Goal: Find specific page/section: Find specific page/section

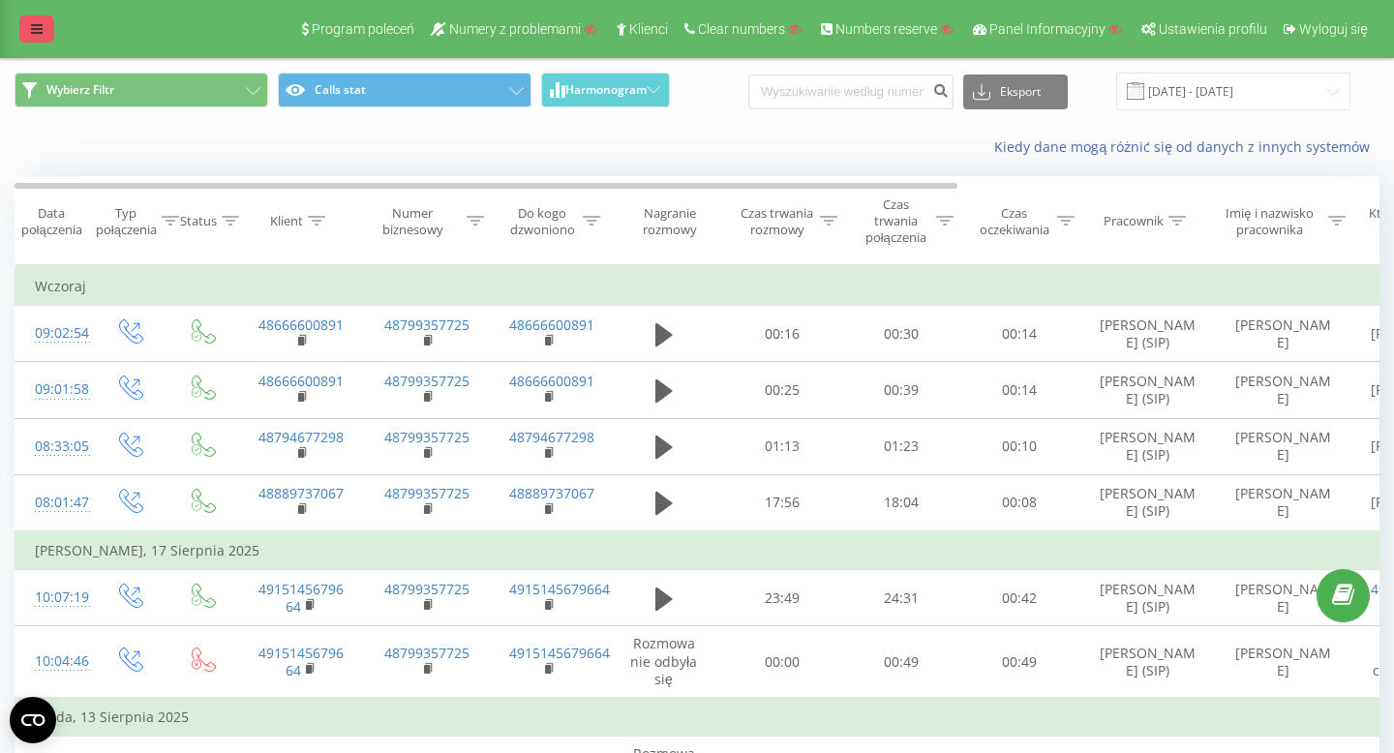
click at [41, 31] on icon at bounding box center [37, 29] width 12 height 14
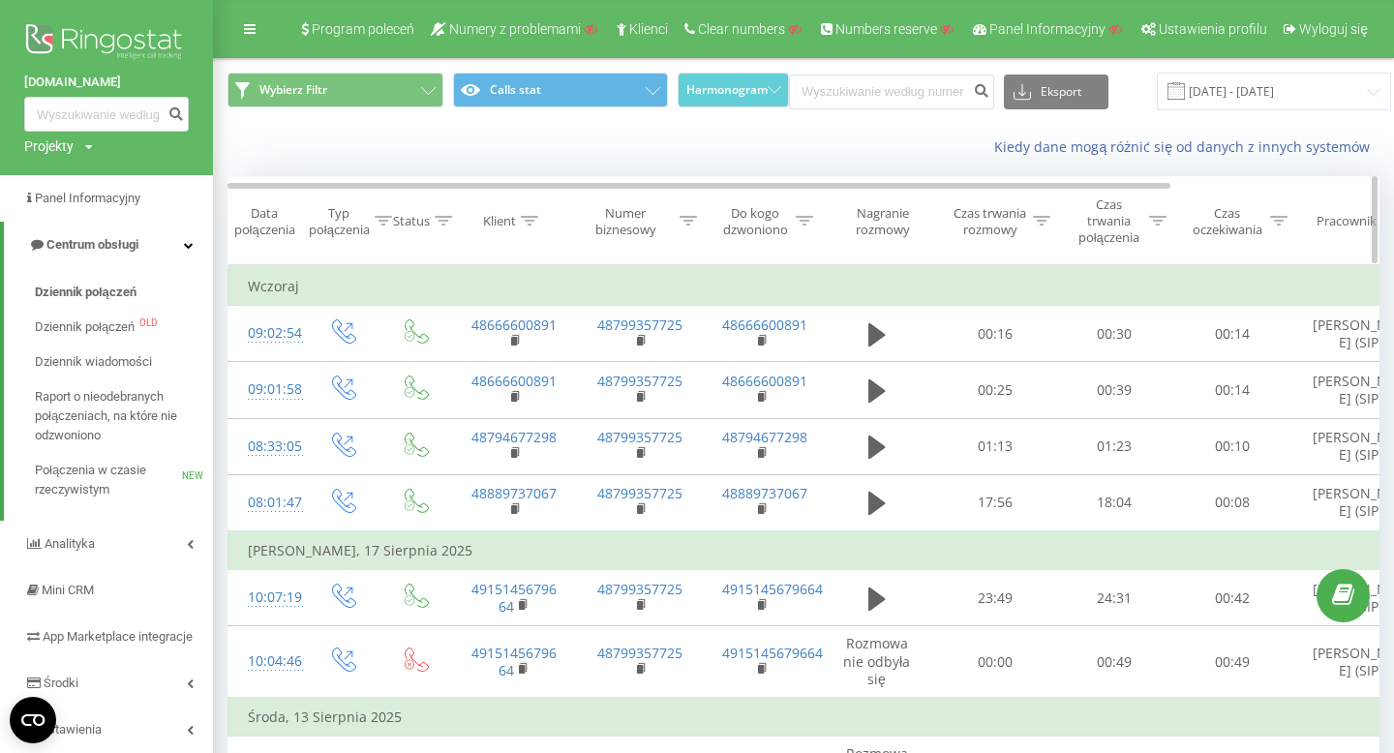
click at [645, 227] on div "Numer biznesowy" at bounding box center [626, 221] width 99 height 33
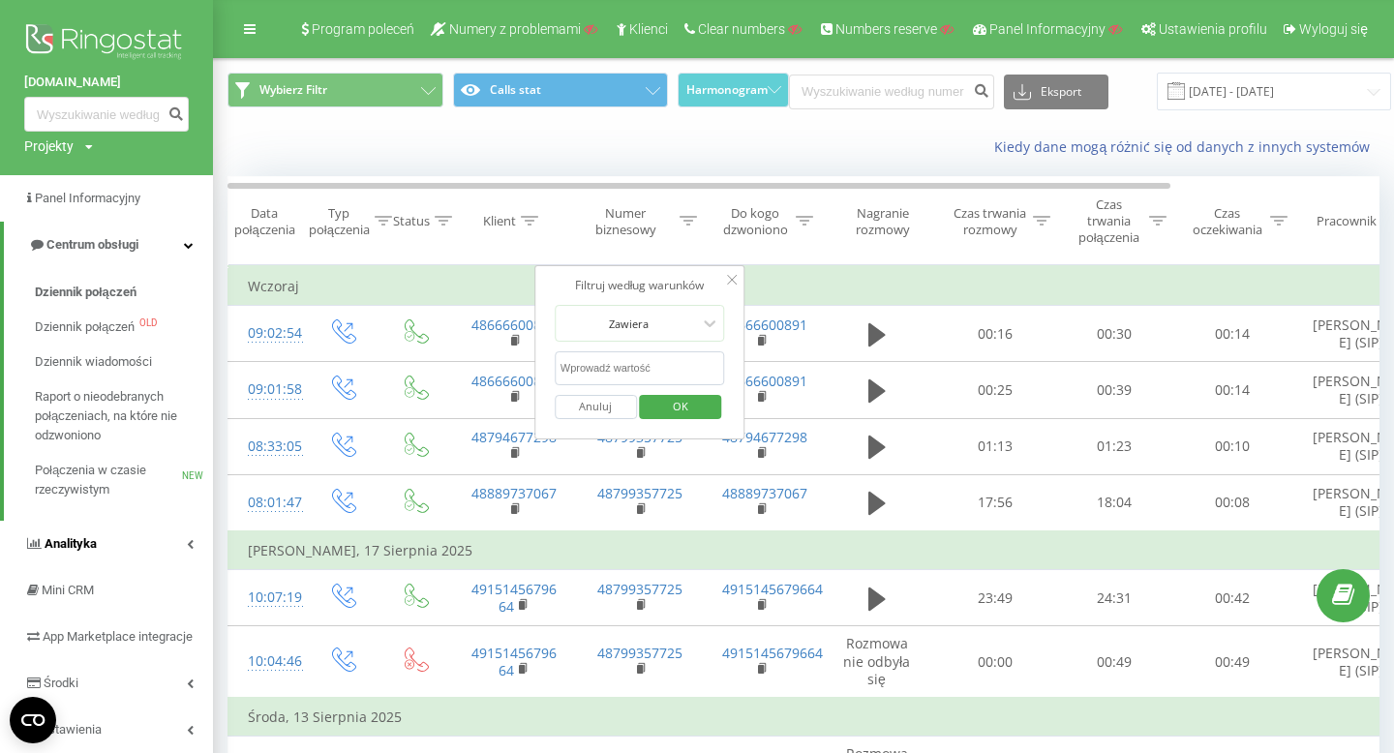
click at [93, 550] on span "Analityka" at bounding box center [71, 543] width 52 height 15
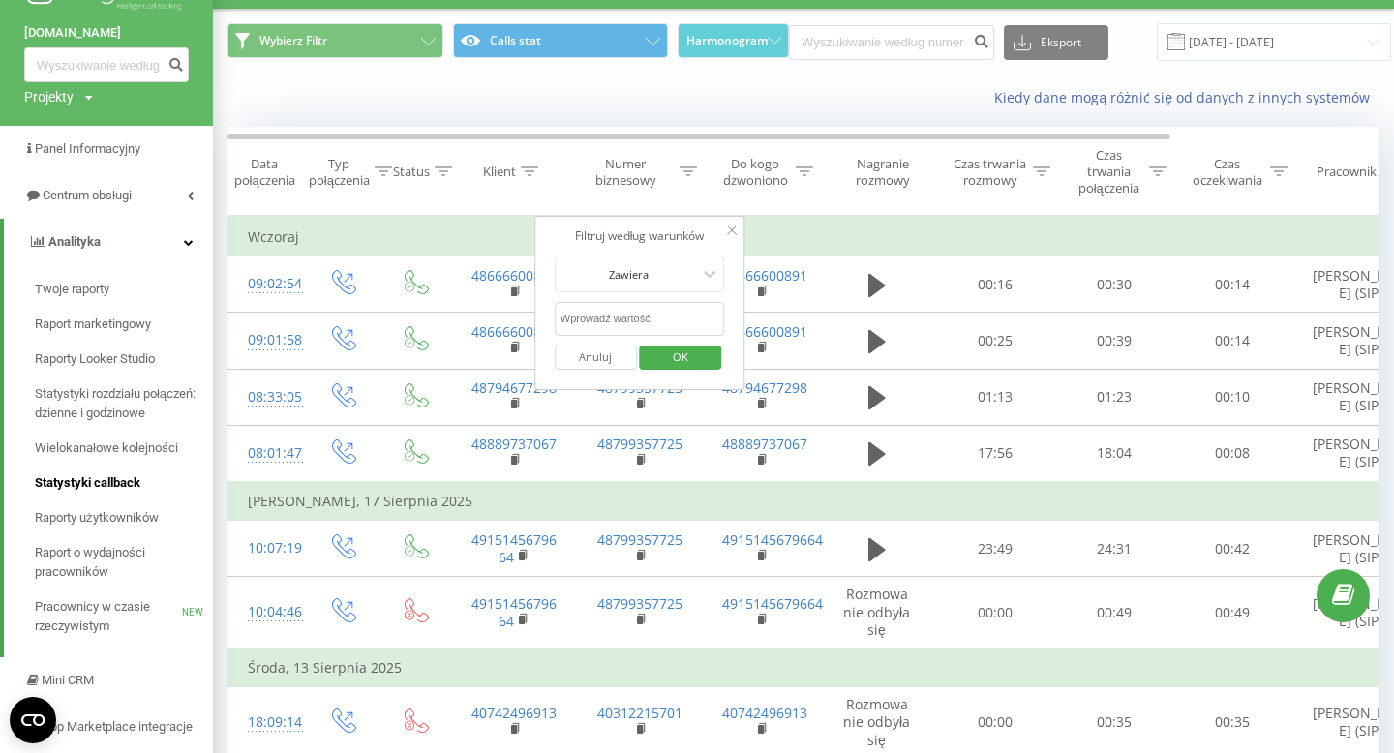
scroll to position [114, 0]
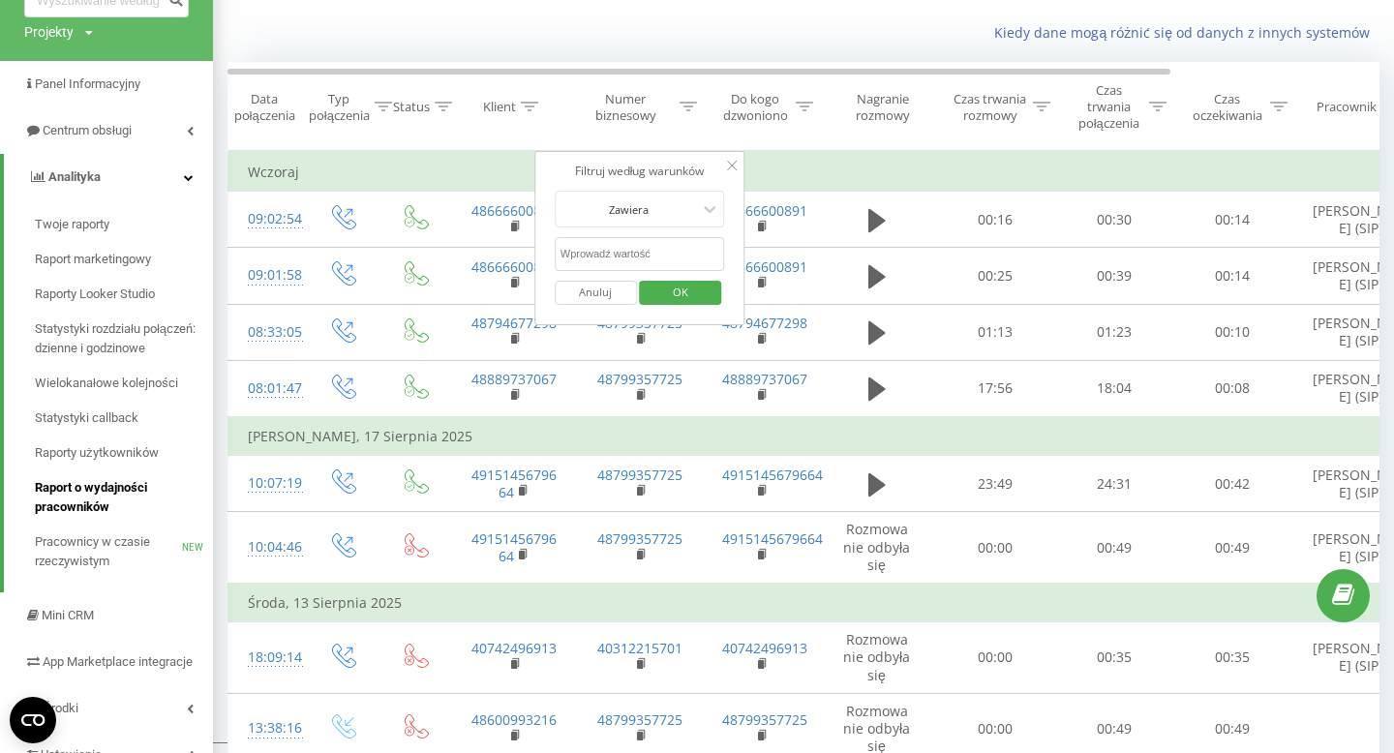
click at [97, 490] on span "Raport o wydajności pracowników" at bounding box center [119, 497] width 168 height 39
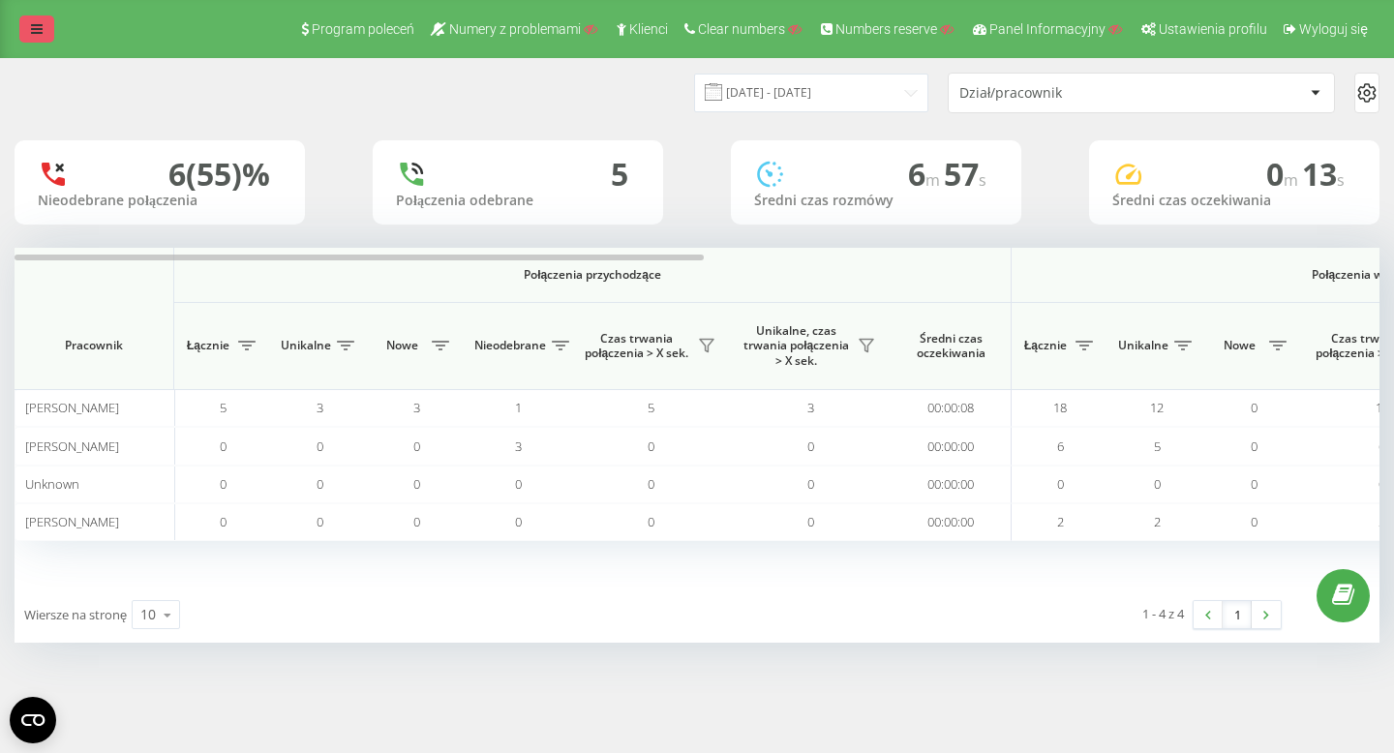
click at [33, 40] on link at bounding box center [36, 28] width 35 height 27
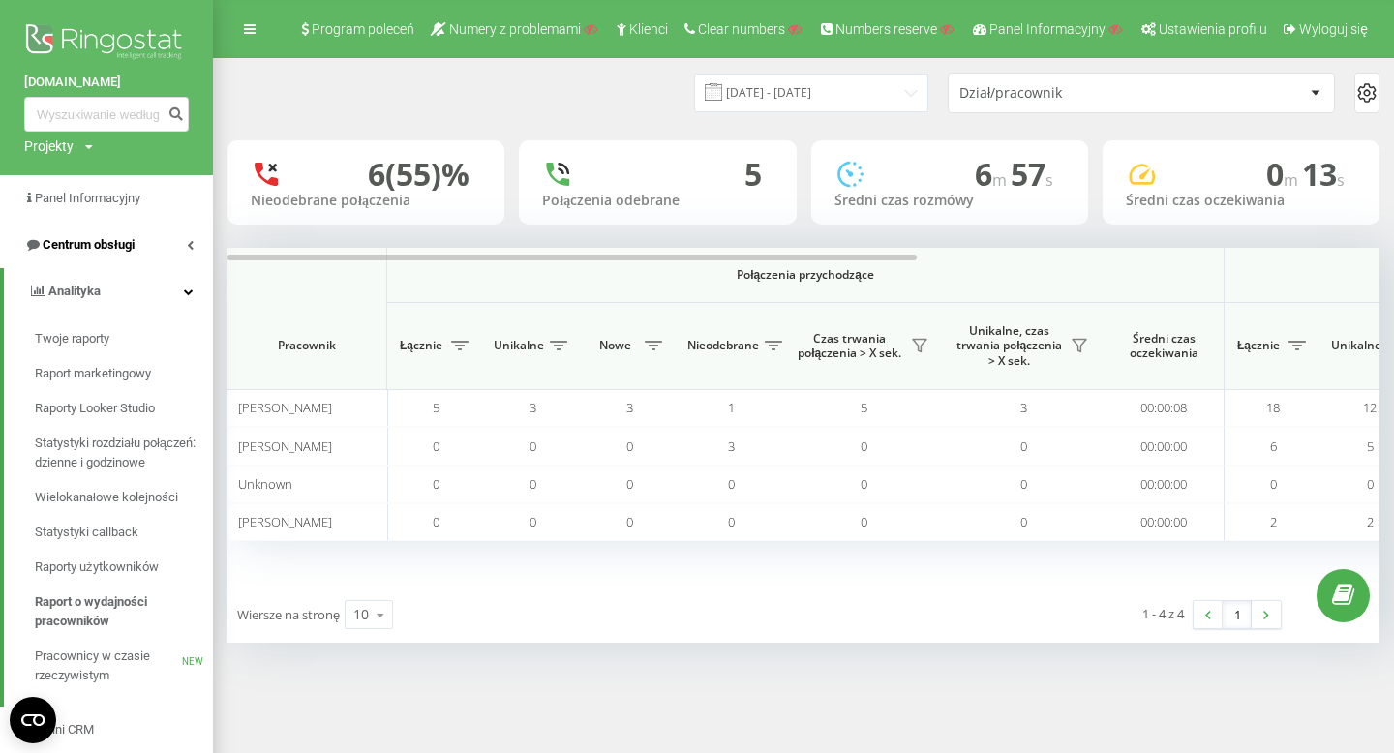
click at [95, 235] on link "Centrum obsługi" at bounding box center [106, 245] width 213 height 46
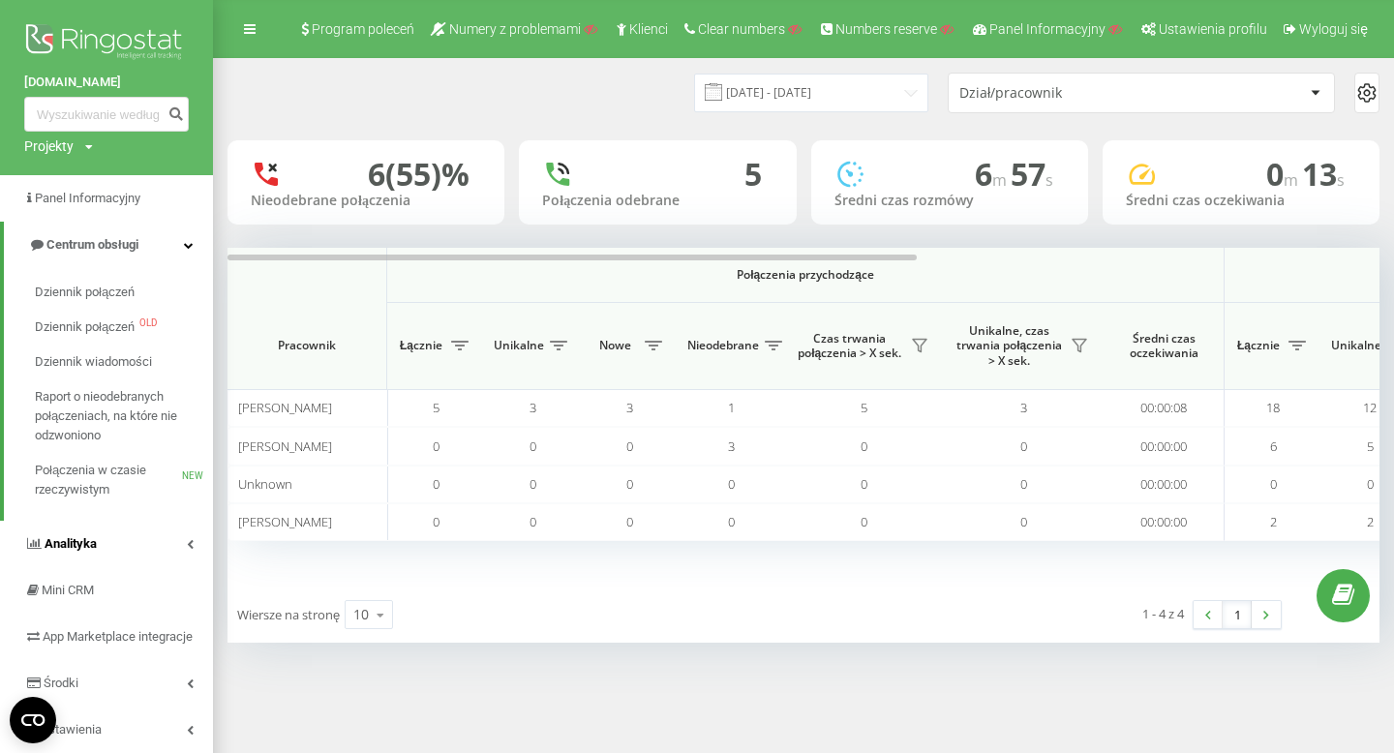
scroll to position [69, 0]
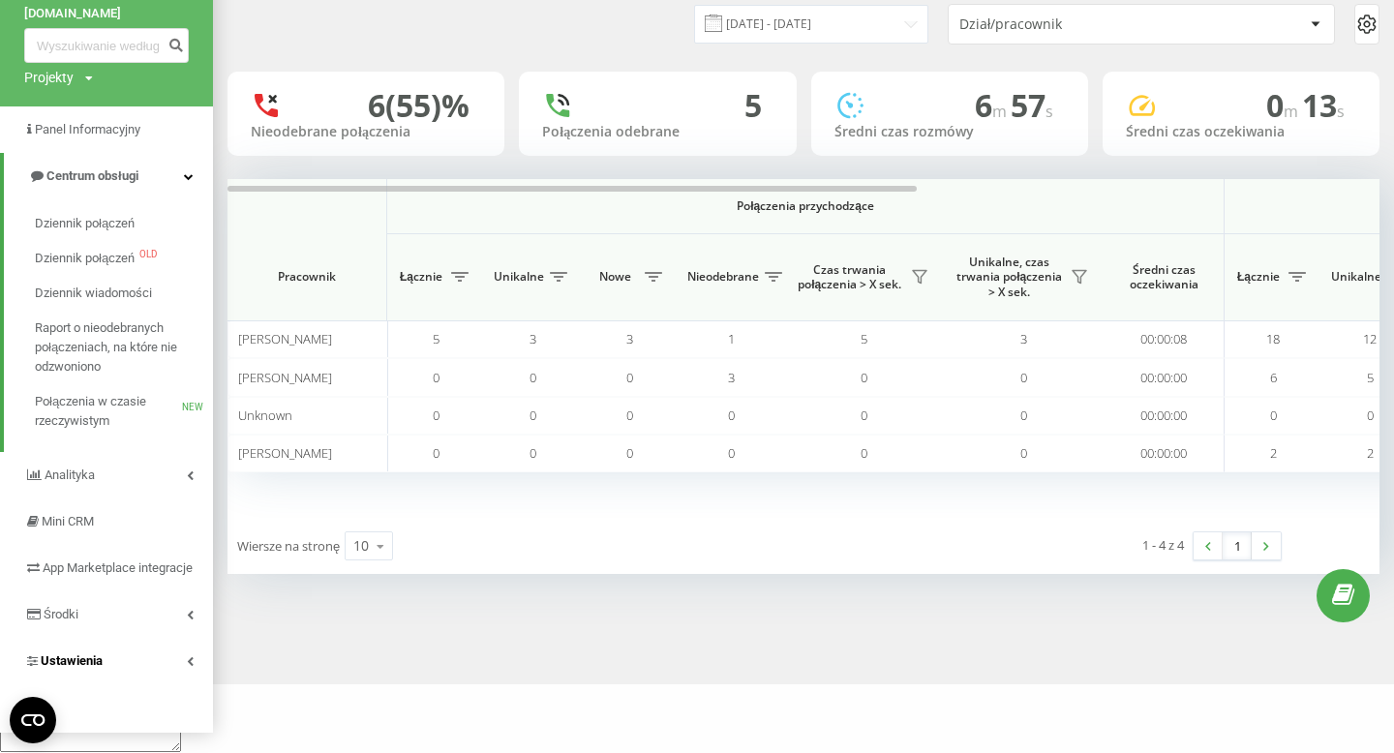
click at [79, 668] on span "Ustawienia" at bounding box center [72, 660] width 62 height 15
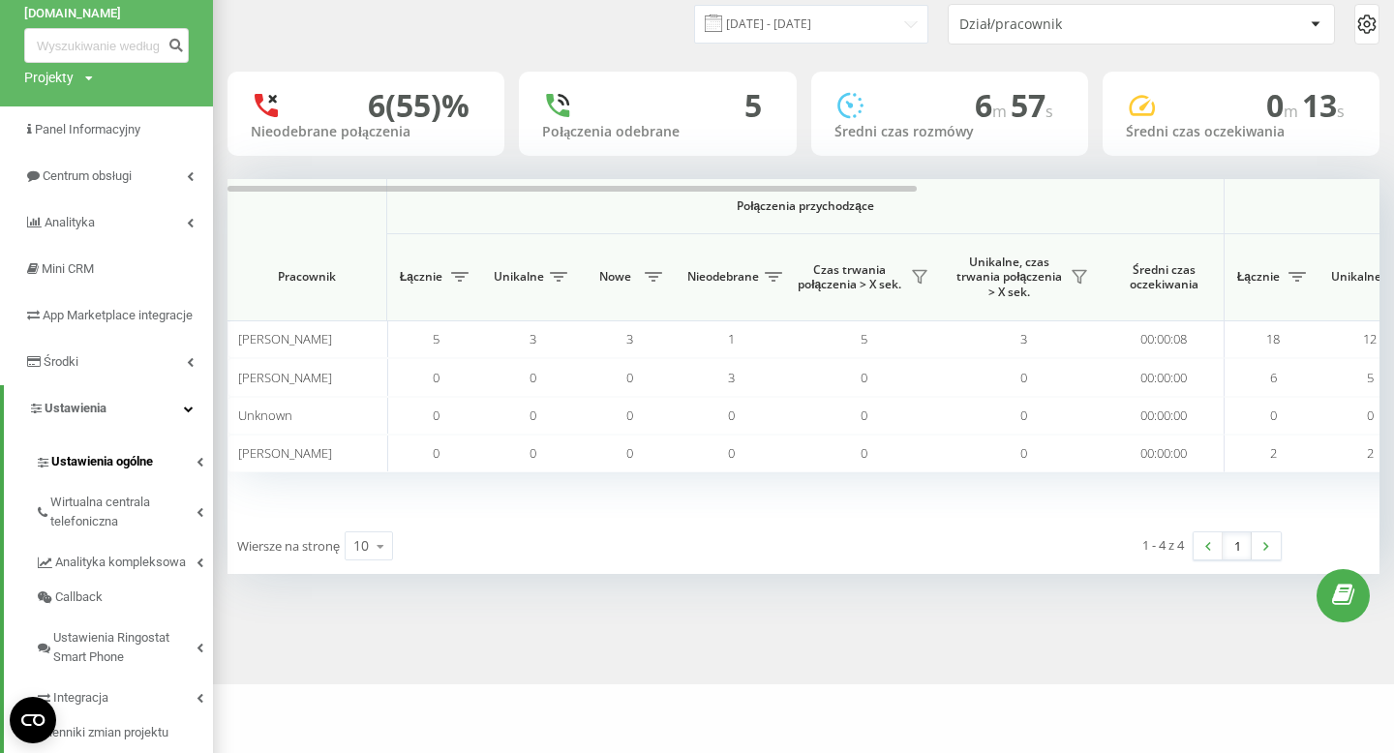
click at [99, 471] on span "Ustawienia ogólne" at bounding box center [102, 461] width 102 height 19
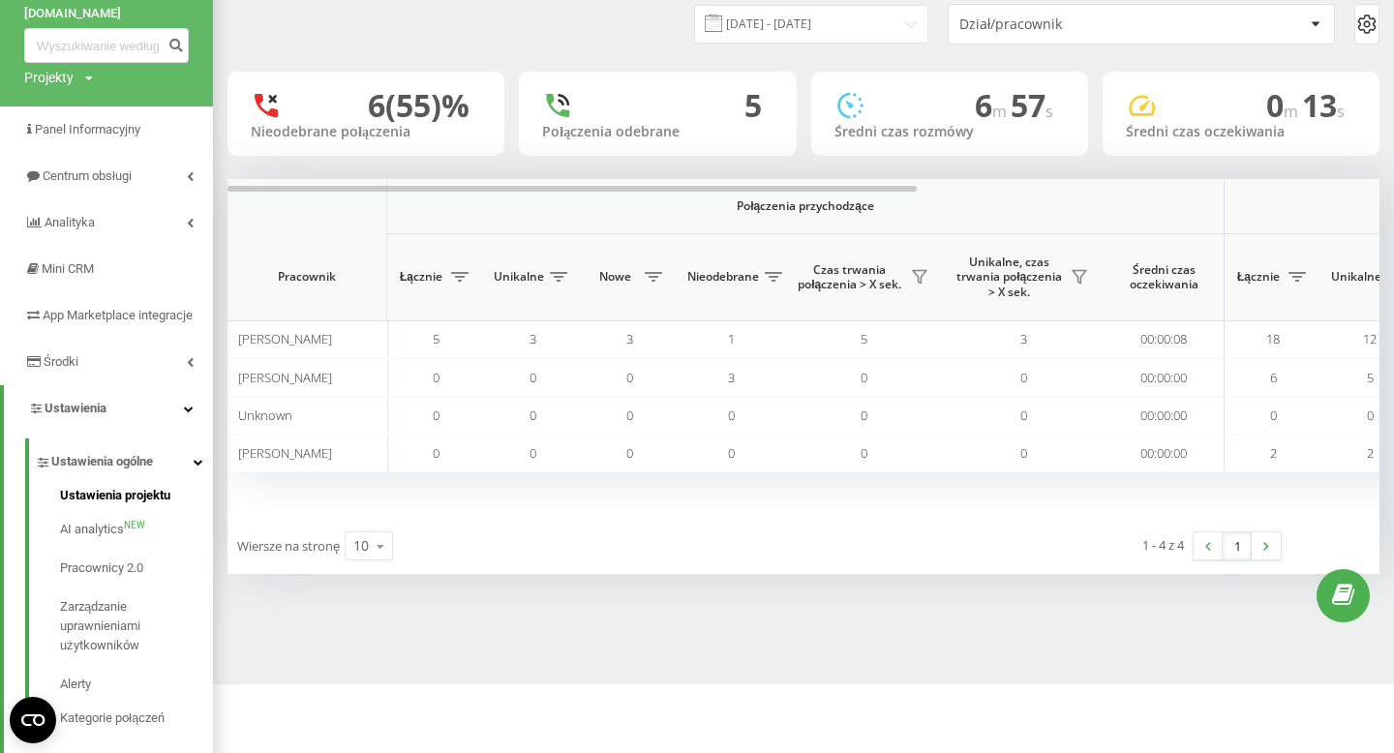
click at [106, 505] on span "Ustawienia projektu" at bounding box center [115, 495] width 110 height 19
